Goal: Transaction & Acquisition: Purchase product/service

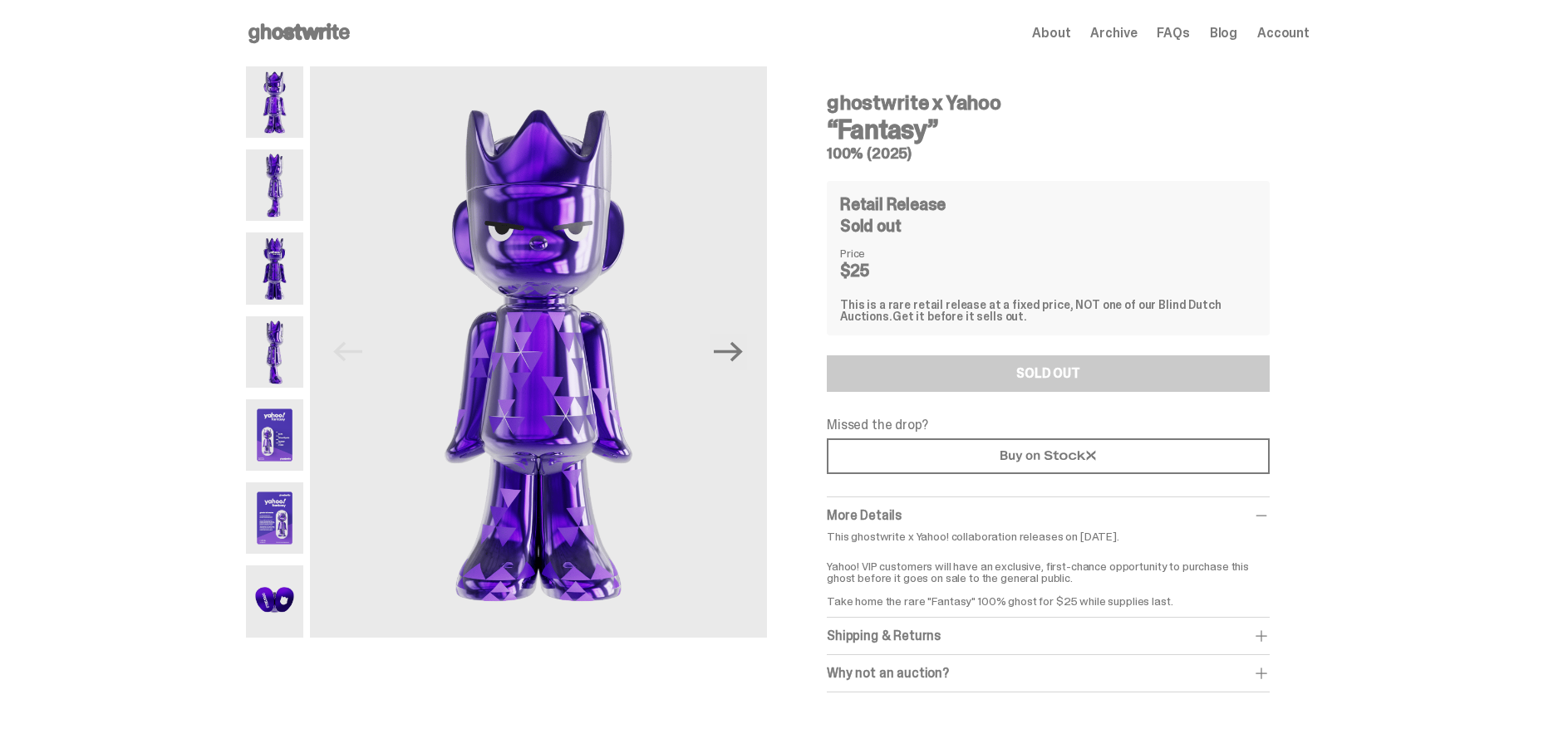
click at [317, 31] on use at bounding box center [299, 32] width 101 height 20
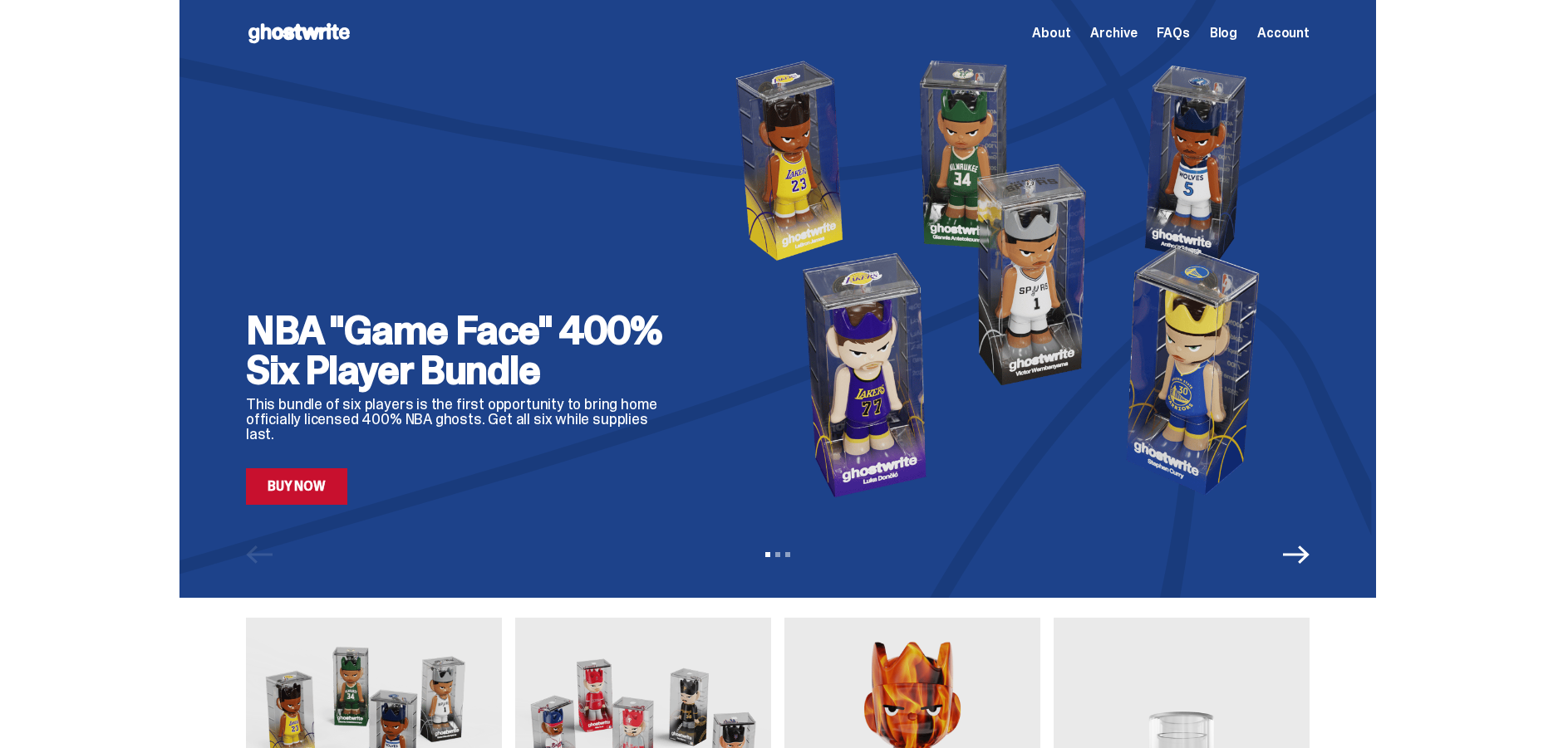
click at [334, 495] on link "Buy Now" at bounding box center [296, 486] width 101 height 36
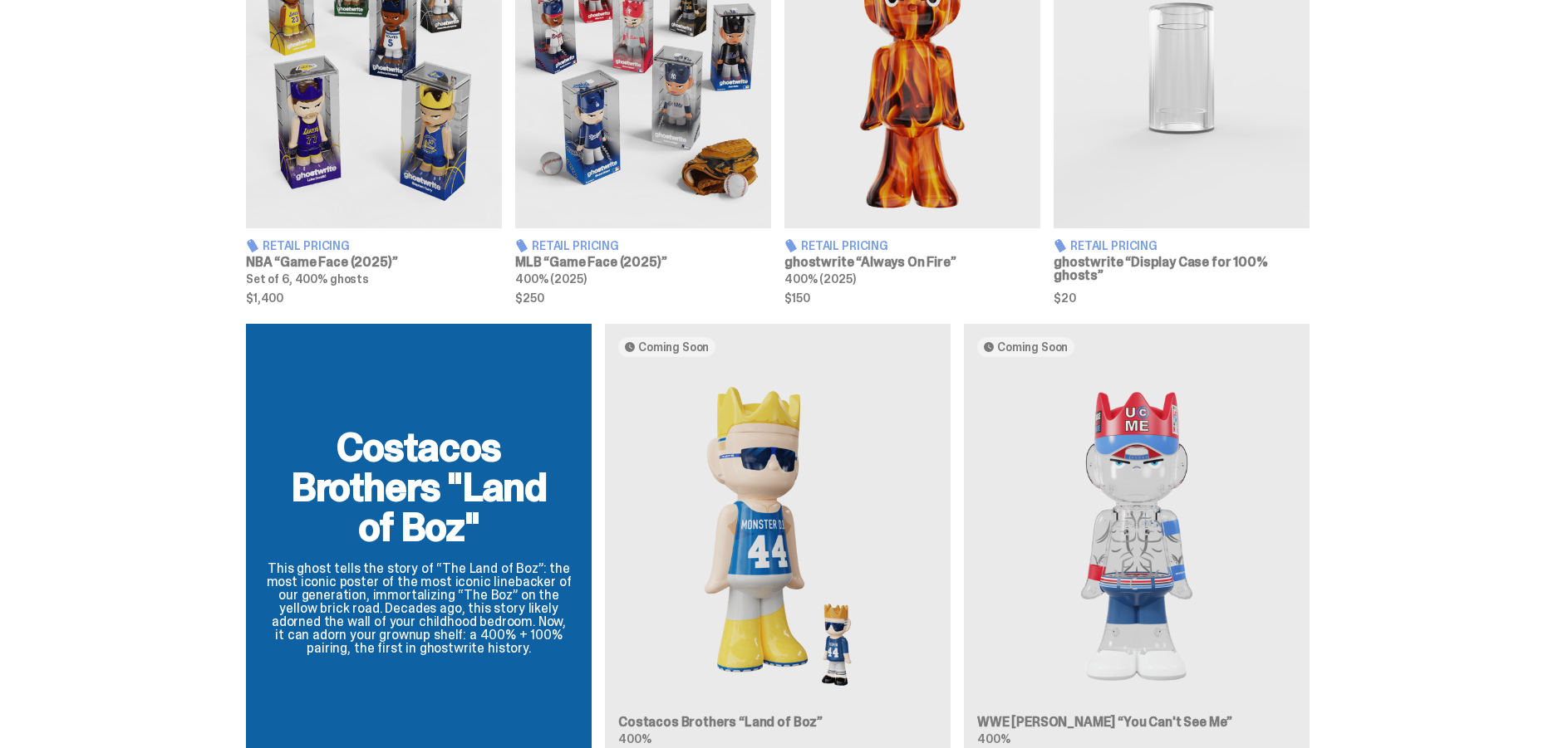
scroll to position [914, 0]
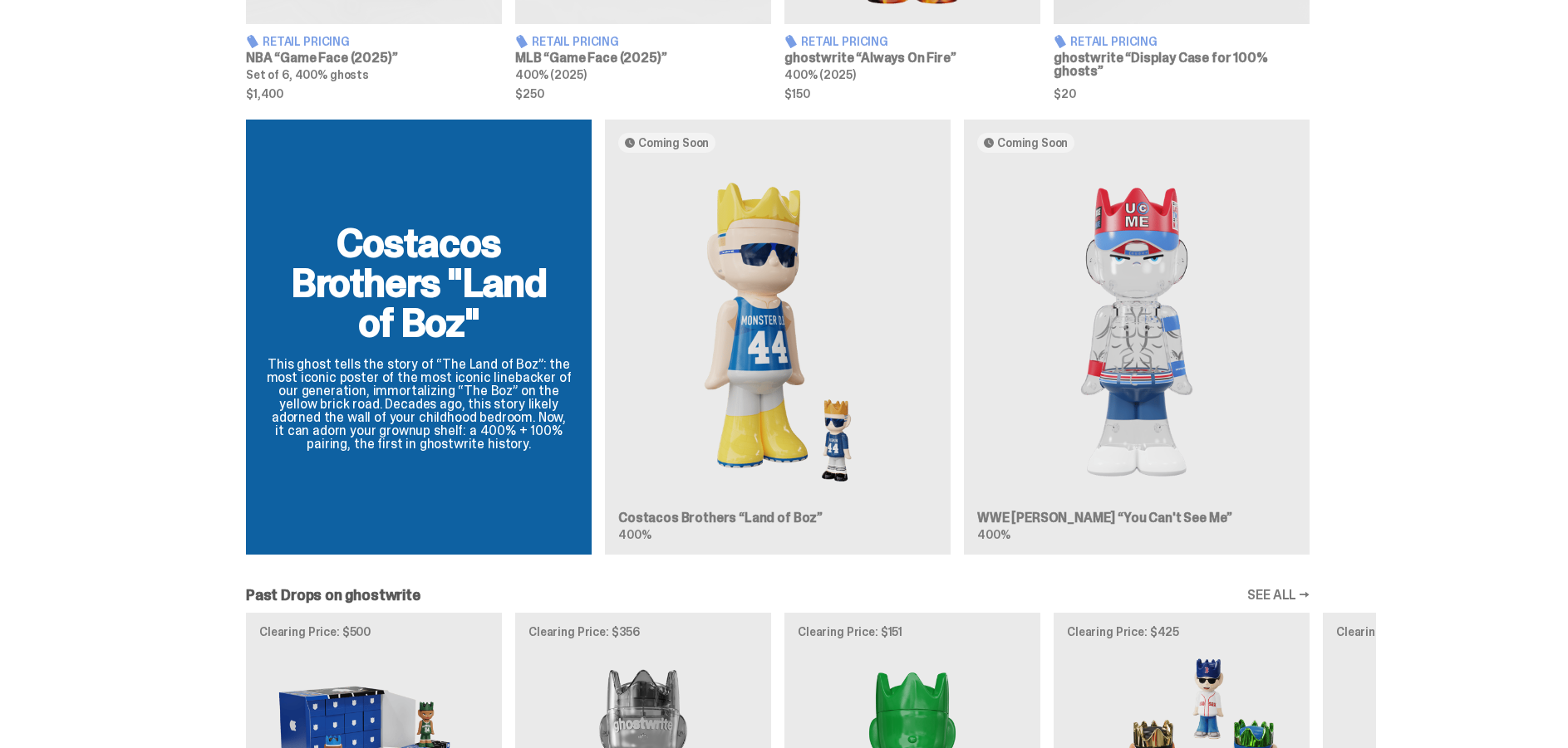
click at [1154, 374] on div "Costacos Brothers "Land of Boz" This ghost tells the story of “The Land of Boz”…" at bounding box center [778, 344] width 1197 height 448
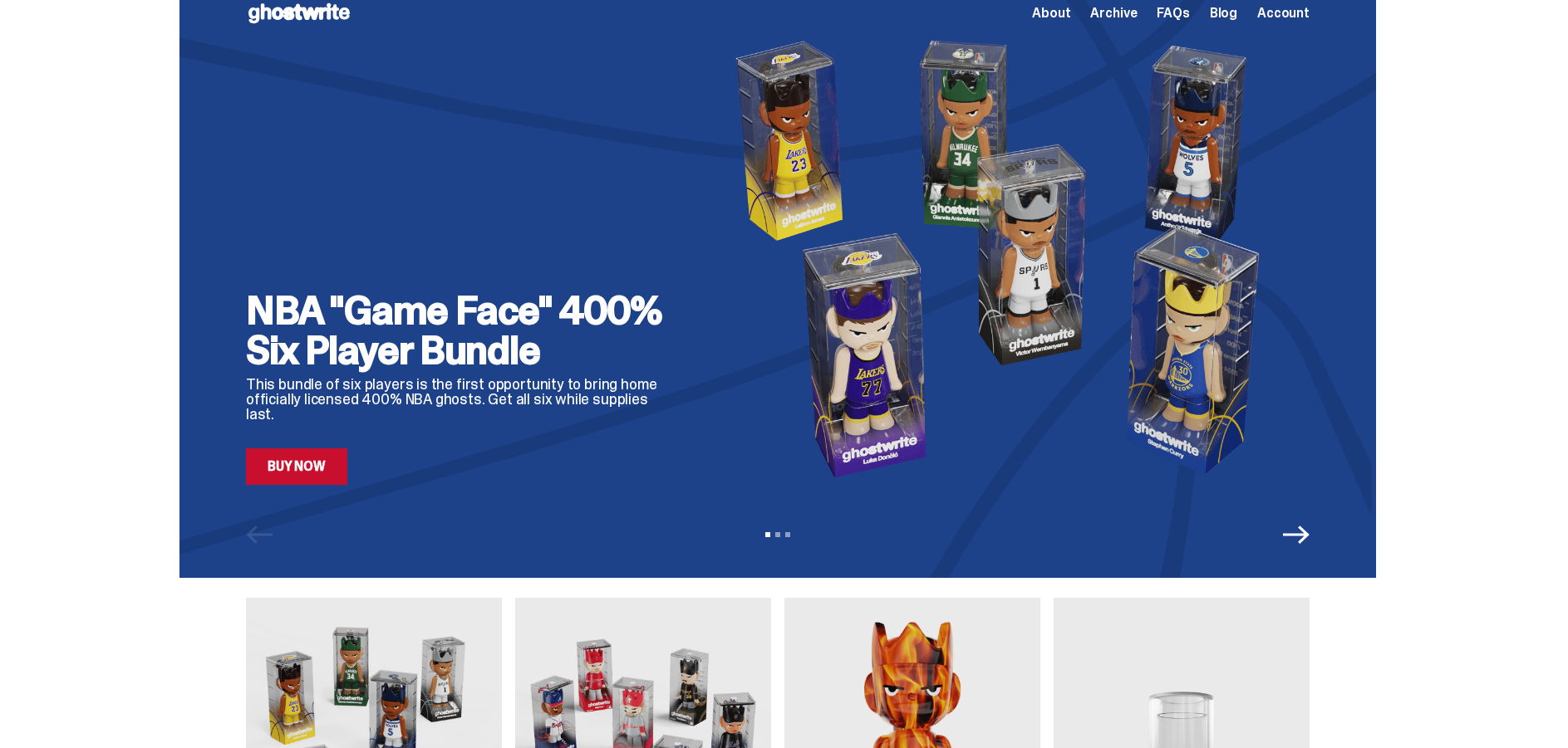
scroll to position [0, 0]
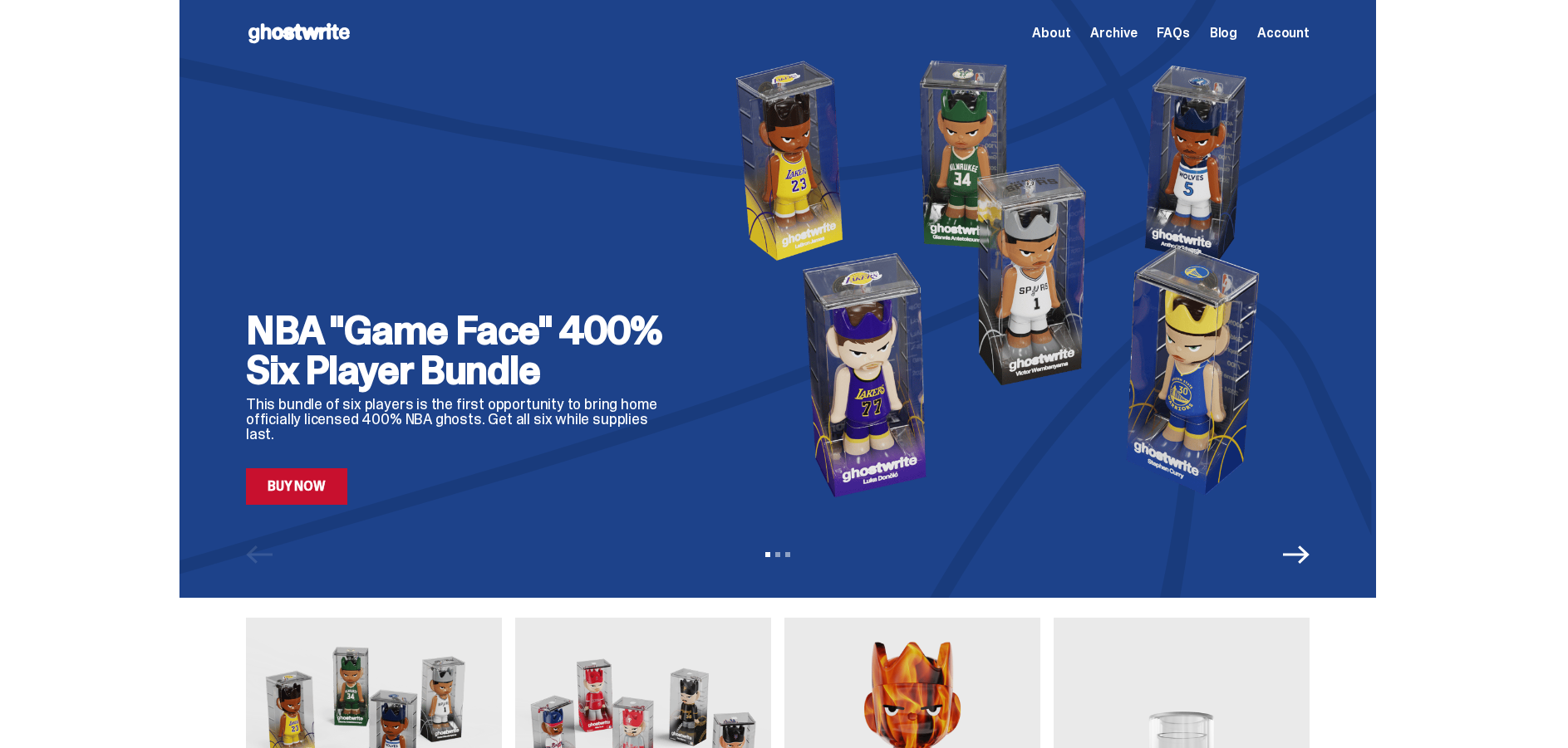
click at [1310, 565] on icon "Next" at bounding box center [1297, 555] width 27 height 27
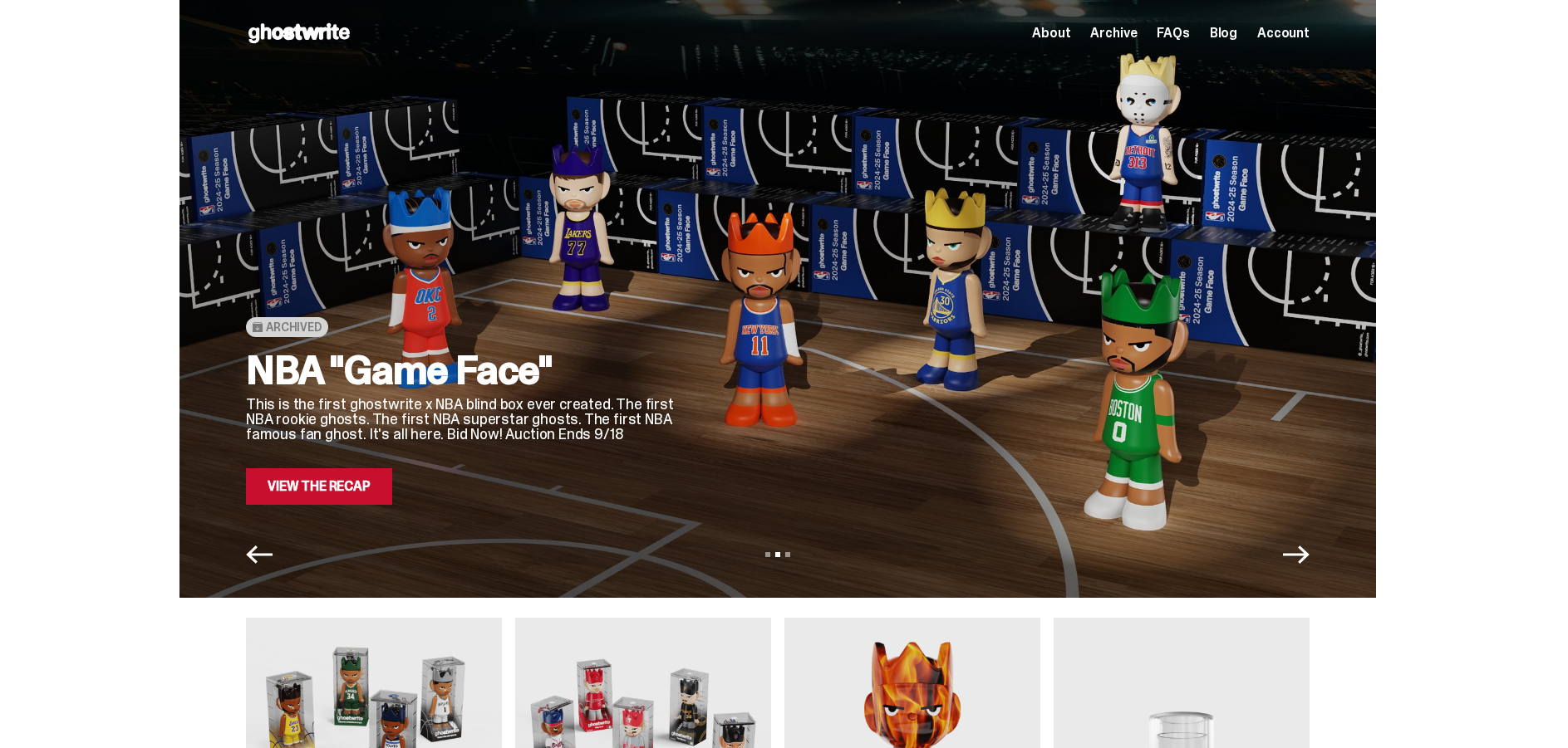
click at [1305, 565] on icon "Next" at bounding box center [1297, 555] width 27 height 27
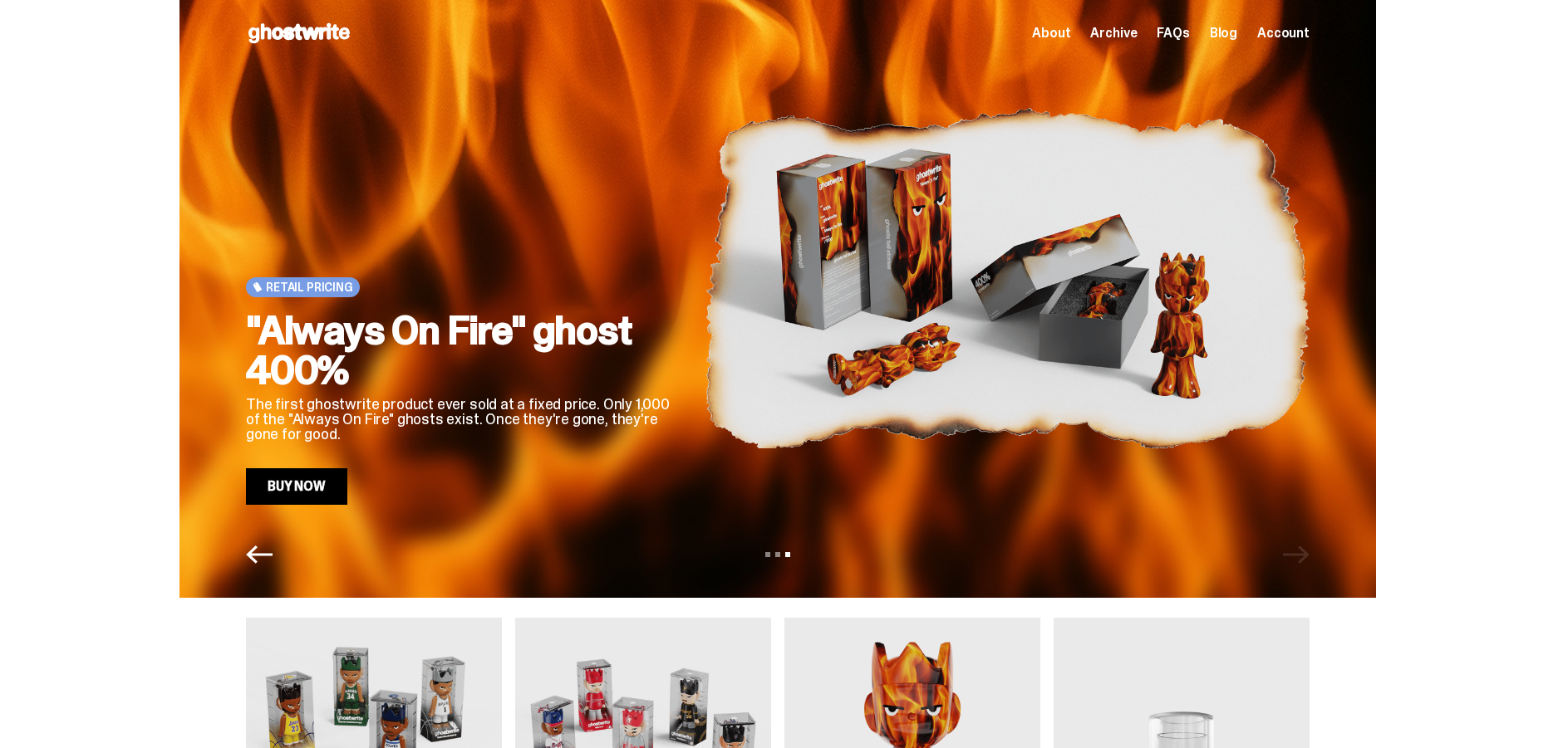
click at [327, 493] on link "Buy Now" at bounding box center [296, 486] width 101 height 36
